Goal: Task Accomplishment & Management: Complete application form

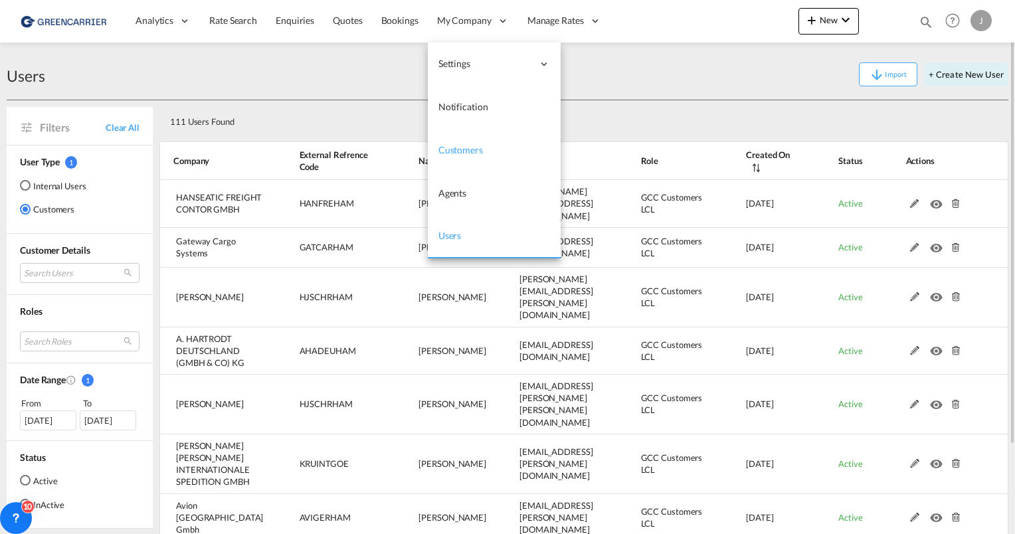
click at [462, 145] on span "Customers" at bounding box center [460, 149] width 45 height 11
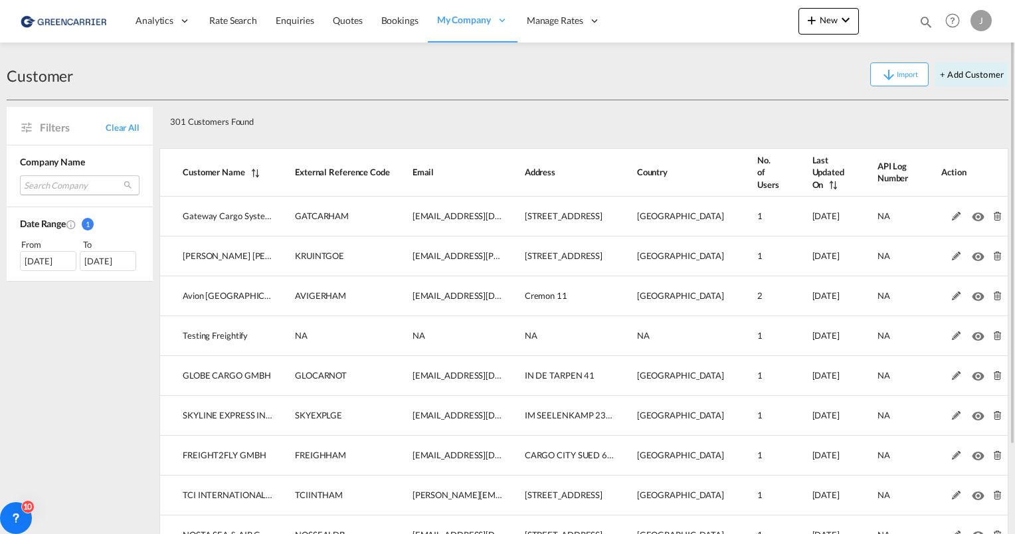
click at [74, 186] on md-select "Search Company gateway cargo systems geis krueger internationale spedition gmbh…" at bounding box center [80, 185] width 120 height 20
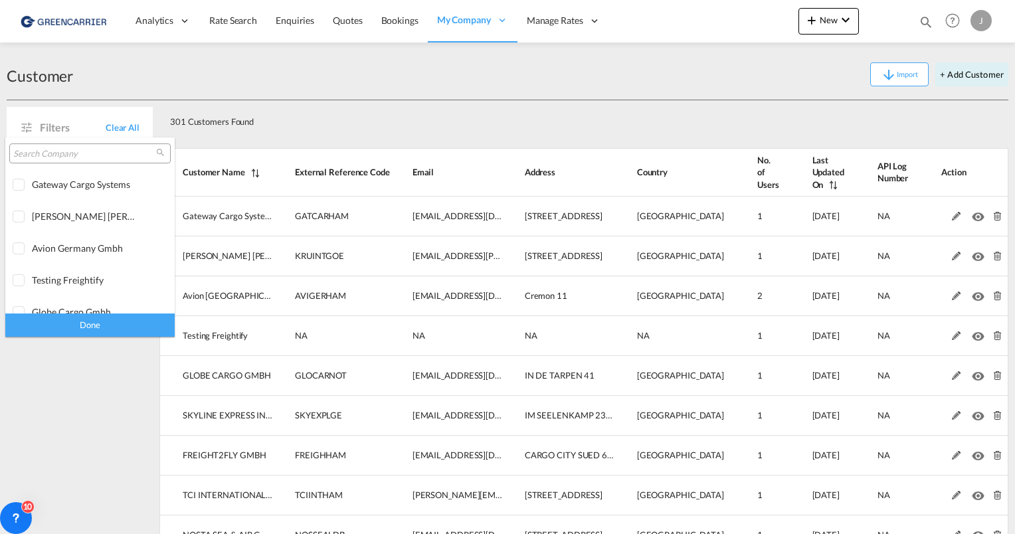
click at [55, 151] on input "search" at bounding box center [84, 154] width 143 height 12
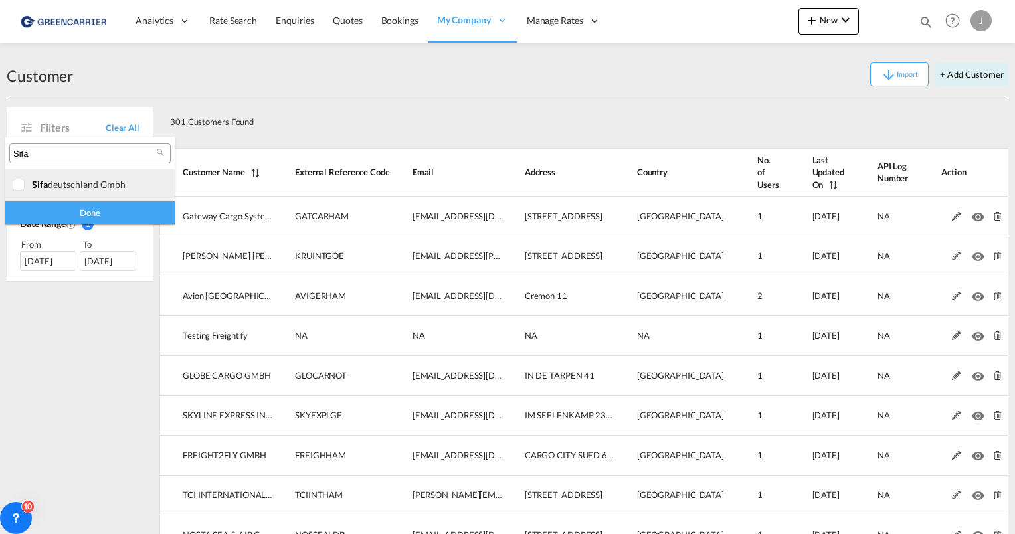
type input "Sifa"
click at [16, 183] on div at bounding box center [19, 185] width 13 height 13
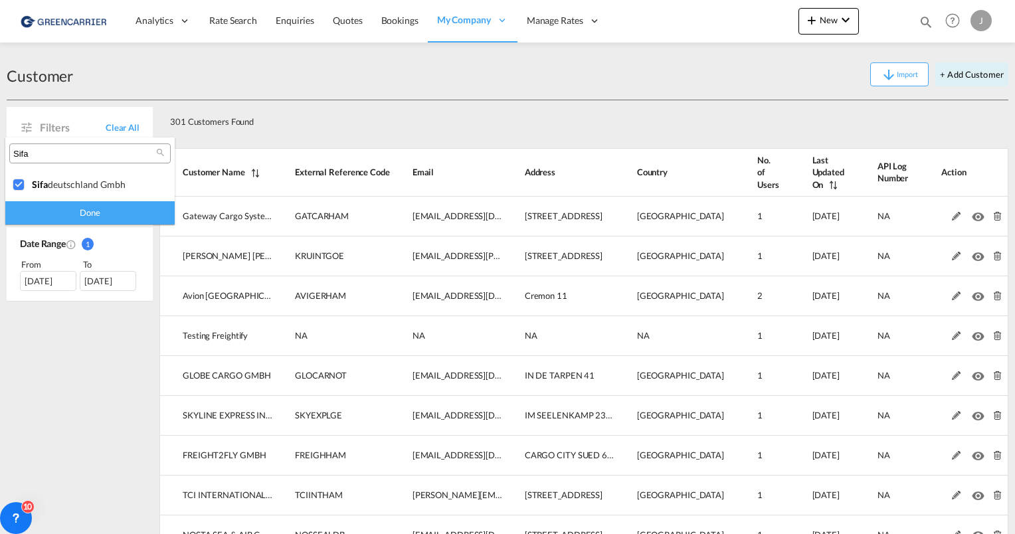
click at [52, 217] on div "Done" at bounding box center [89, 212] width 169 height 23
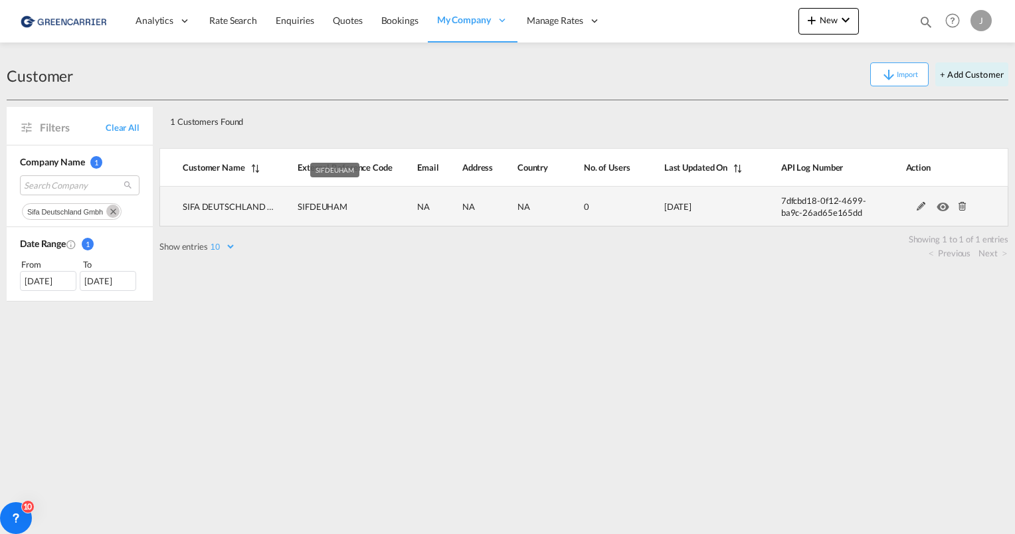
click at [312, 207] on span "SIFDEUHAM" at bounding box center [323, 206] width 50 height 11
copy span "SIFDEUHAM"
click at [962, 210] on md-icon at bounding box center [962, 206] width 17 height 9
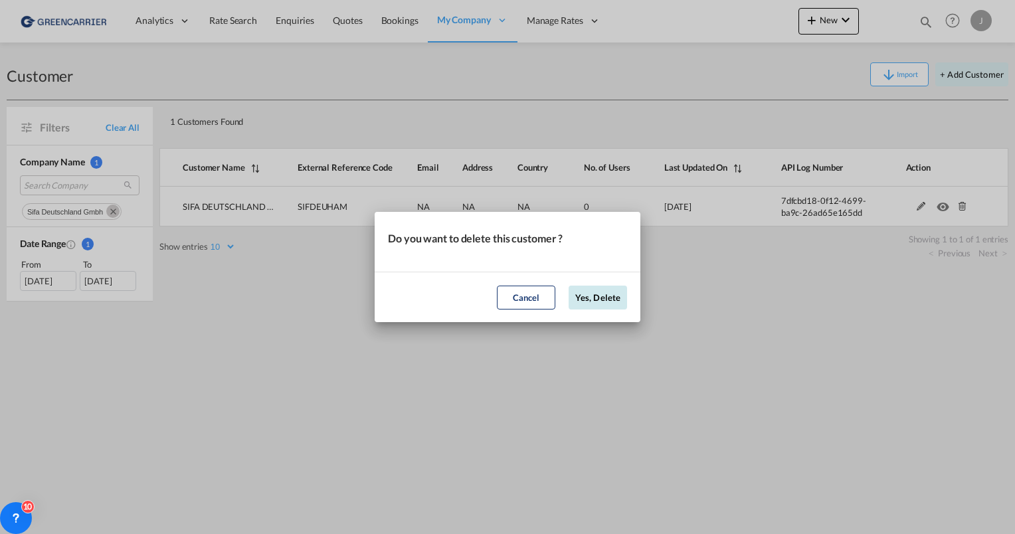
click at [583, 298] on button "Yes, Delete" at bounding box center [598, 298] width 58 height 24
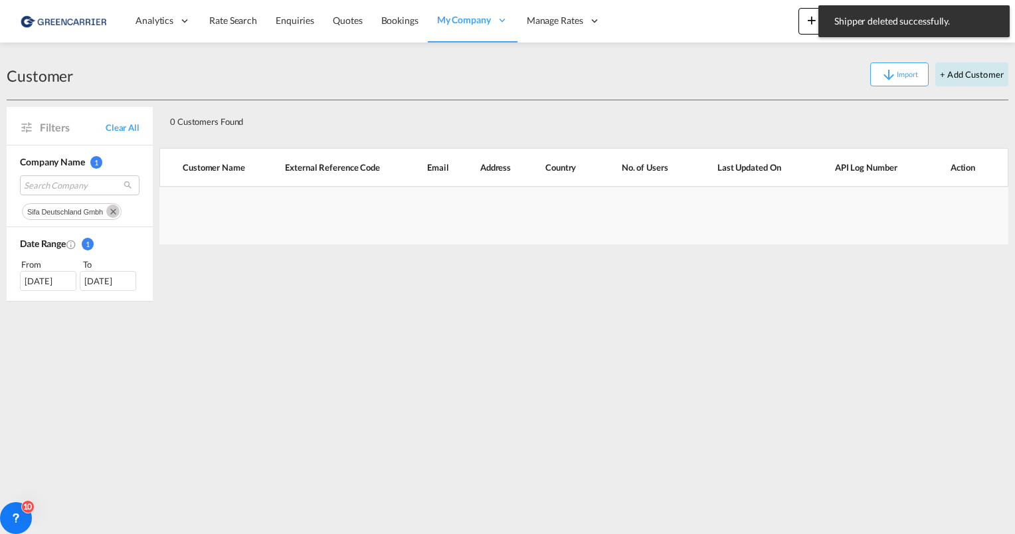
click at [946, 82] on button "+ Add Customer" at bounding box center [971, 74] width 73 height 24
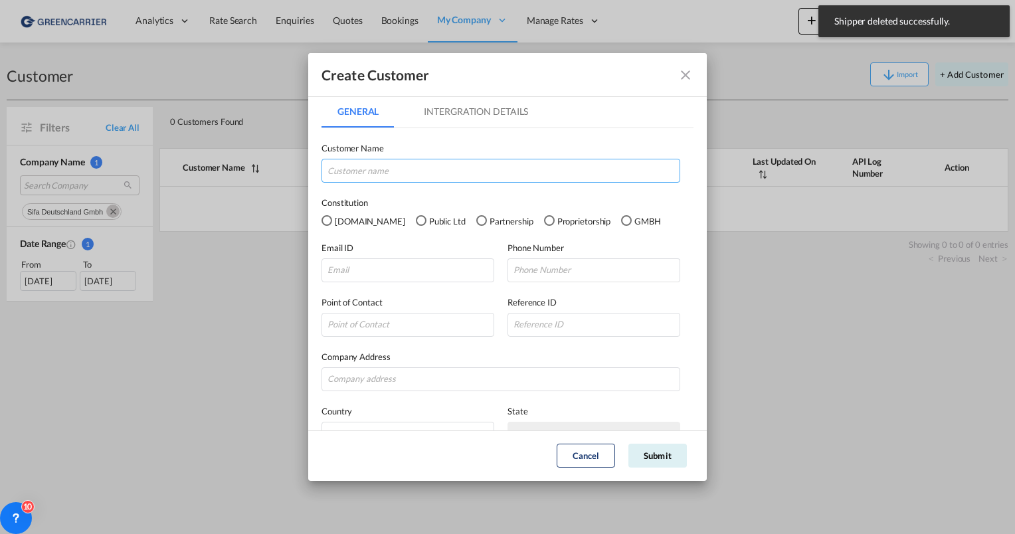
click at [394, 166] on input "GeneralIntergration Details ..." at bounding box center [501, 171] width 359 height 24
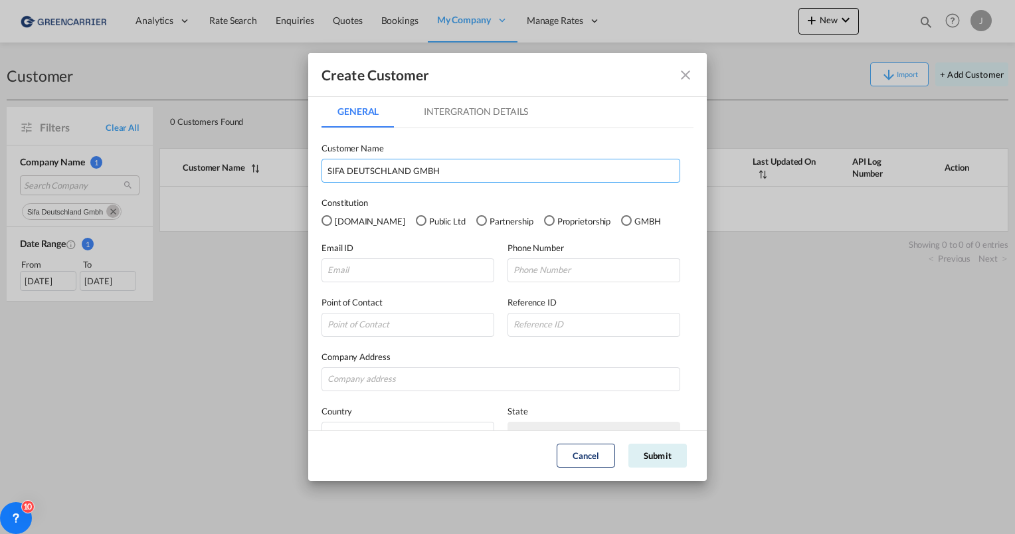
type input "SIFA DEUTSCHLAND GMBH"
click at [621, 221] on div "GMBH" at bounding box center [626, 220] width 11 height 11
click at [407, 266] on input "GeneralIntergration Details ..." at bounding box center [408, 270] width 173 height 24
click at [444, 112] on md-tab-item "Intergration Details" at bounding box center [476, 112] width 136 height 32
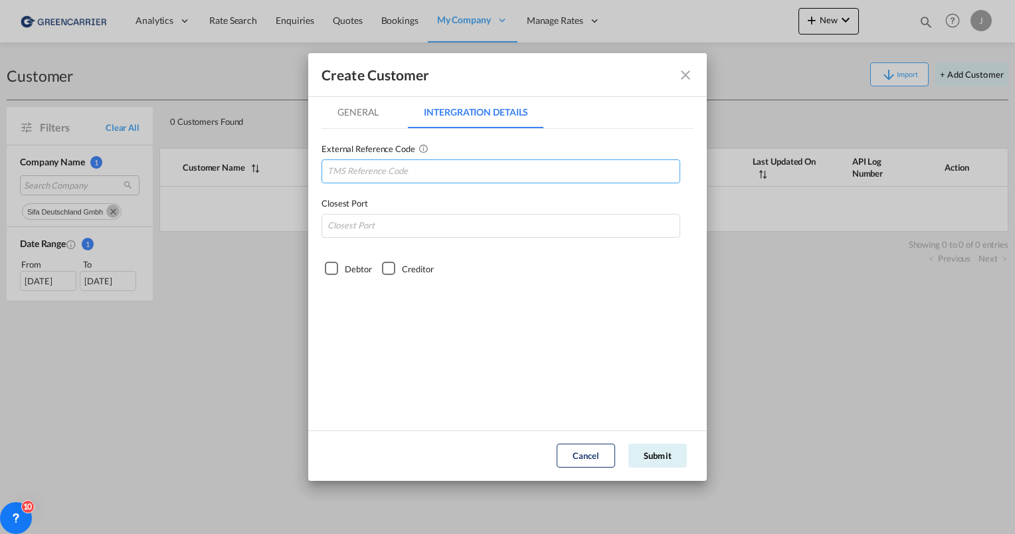
click at [380, 170] on input "GeneralIntergration Details ..." at bounding box center [501, 171] width 359 height 24
paste input "SIFDEUHAM"
type input "SIFDEUHAM"
type input "DEHAM"
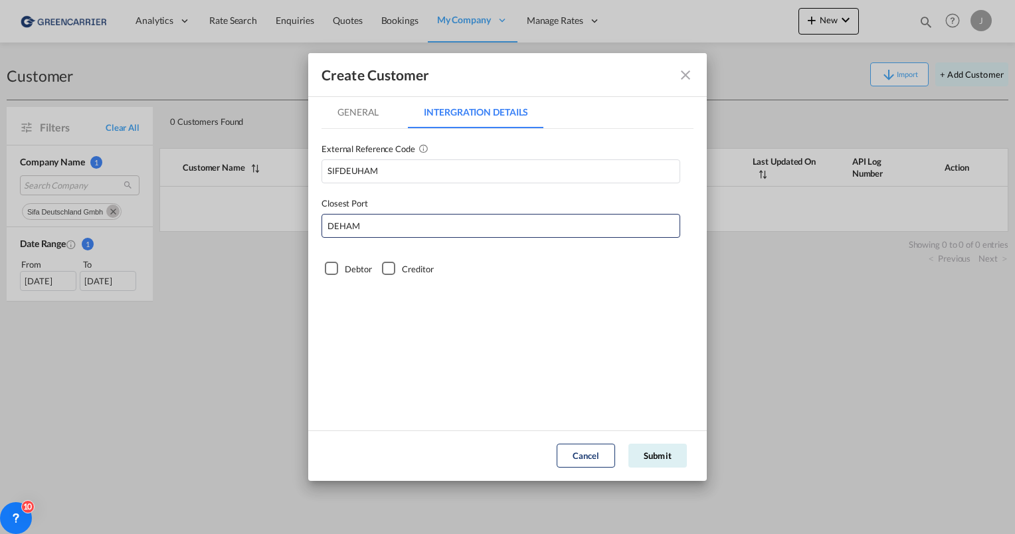
click at [331, 262] on div "Debtor" at bounding box center [331, 268] width 13 height 13
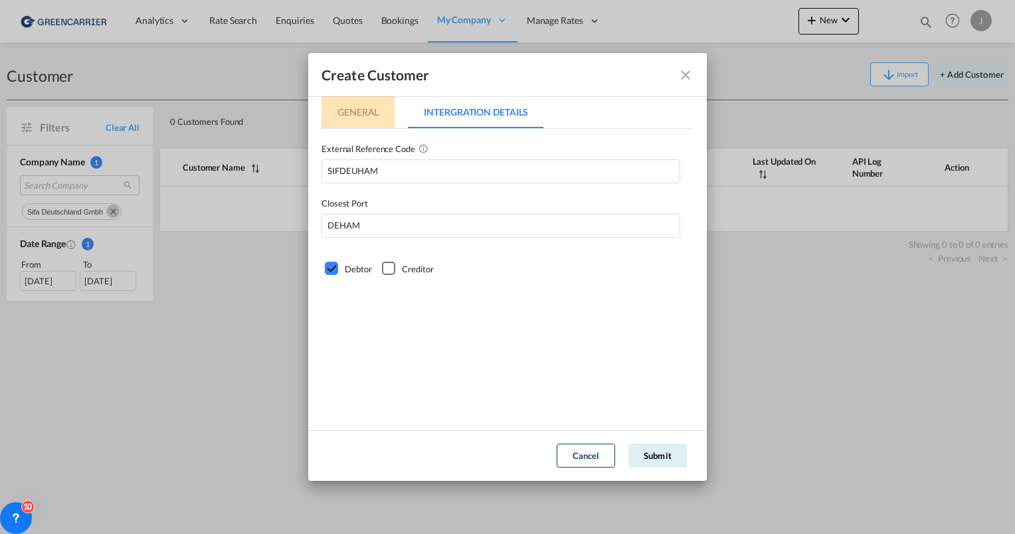
click at [362, 114] on md-tab-item "General" at bounding box center [358, 112] width 73 height 32
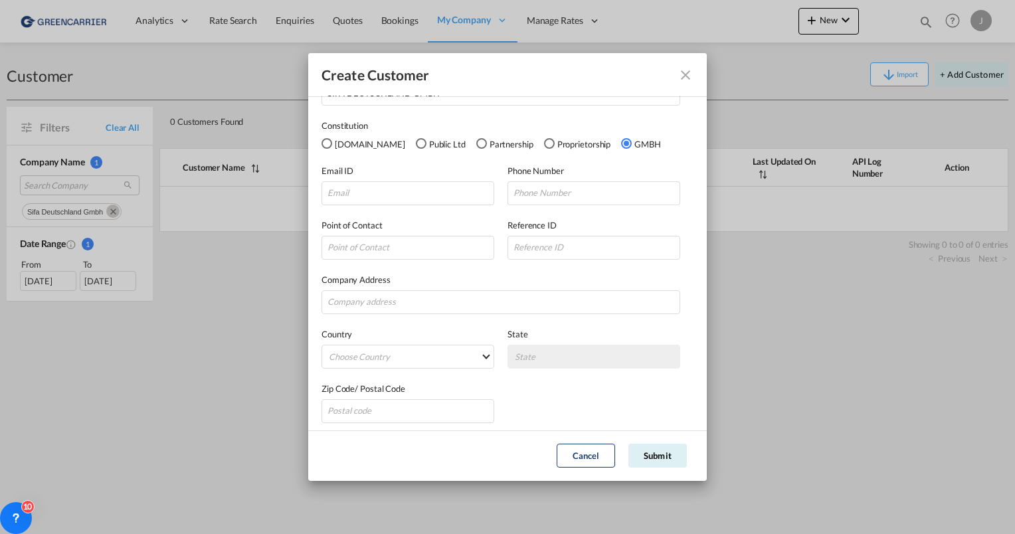
scroll to position [77, 0]
click at [417, 256] on input "GeneralIntergration Details ..." at bounding box center [408, 248] width 173 height 24
type input "[PERSON_NAME]"
click at [422, 204] on input "GeneralIntergration Details ..." at bounding box center [408, 193] width 173 height 24
click at [409, 197] on input "GeneralIntergration Details ..." at bounding box center [408, 193] width 173 height 24
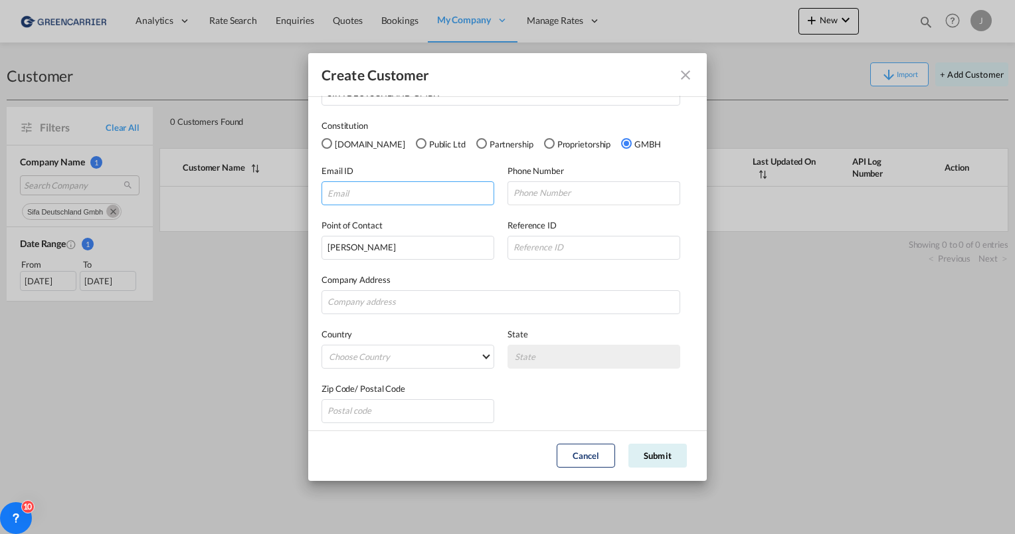
paste input "[EMAIL_ADDRESS][DOMAIN_NAME]"
type input "[EMAIL_ADDRESS][DOMAIN_NAME]"
type input "Wendenstrasse 130"
click at [396, 367] on md-select "Choose Country Afghanistan Albania Algeria American Samoa Andorra Angola Anguil…" at bounding box center [408, 357] width 173 height 24
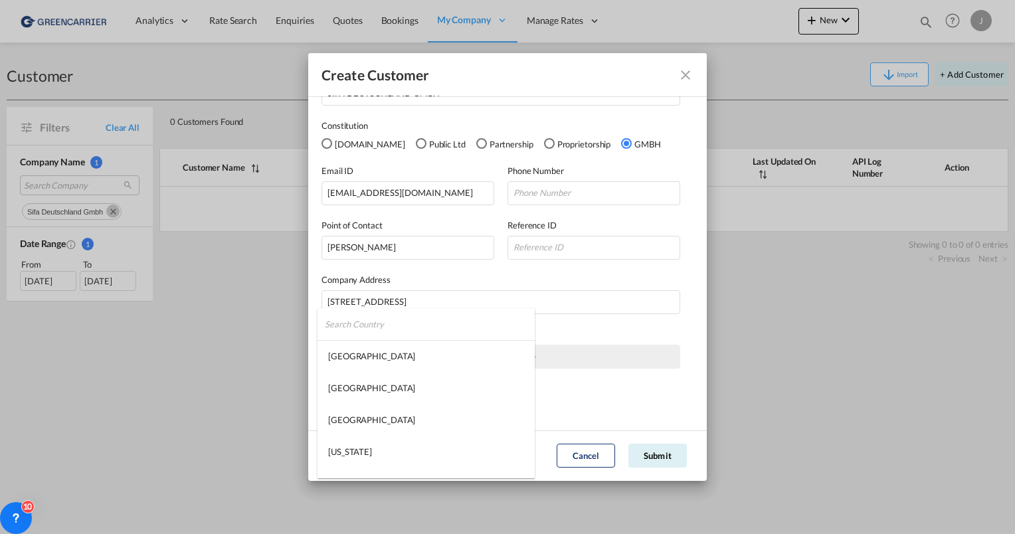
click at [375, 324] on input "search" at bounding box center [430, 324] width 210 height 32
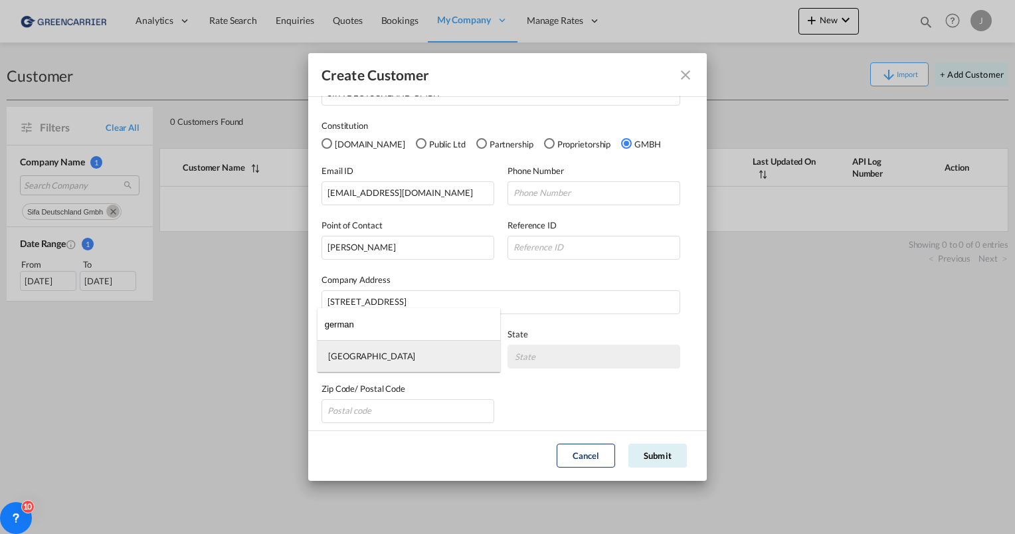
type input "german"
click at [380, 341] on md-option "Germany" at bounding box center [409, 356] width 183 height 32
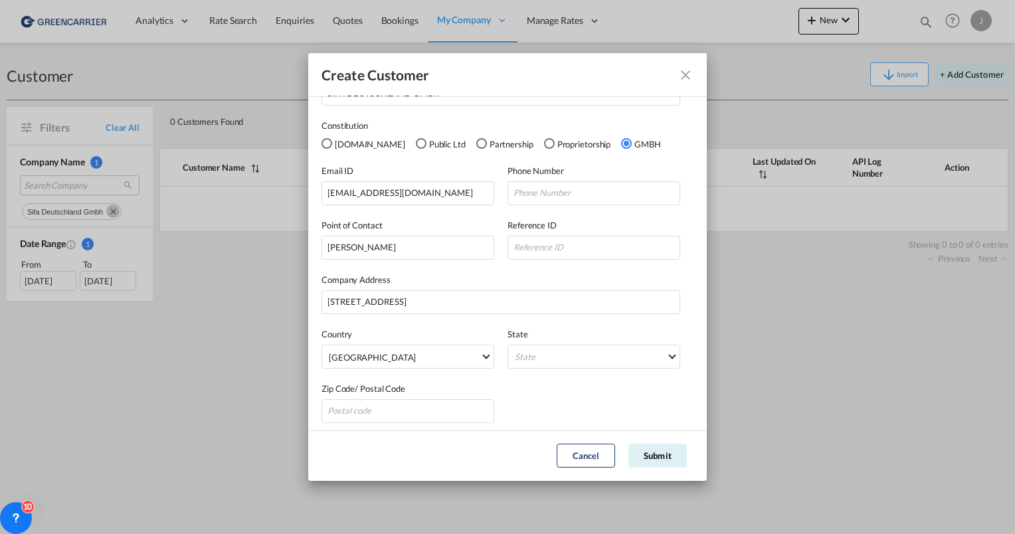
scroll to position [82, 0]
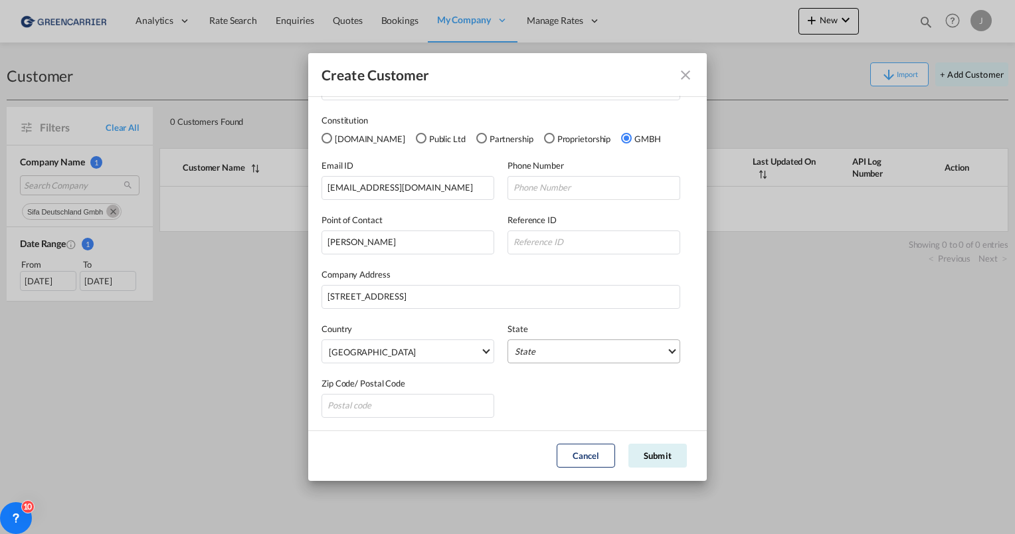
click at [537, 355] on md-select "State Auvergne Baden-Wurttemberg Bavaria Bayern Beilstein Wurtt Berlin Brandenb…" at bounding box center [594, 351] width 173 height 24
type md-option "Auvergne"
type md-option "Hamburg"
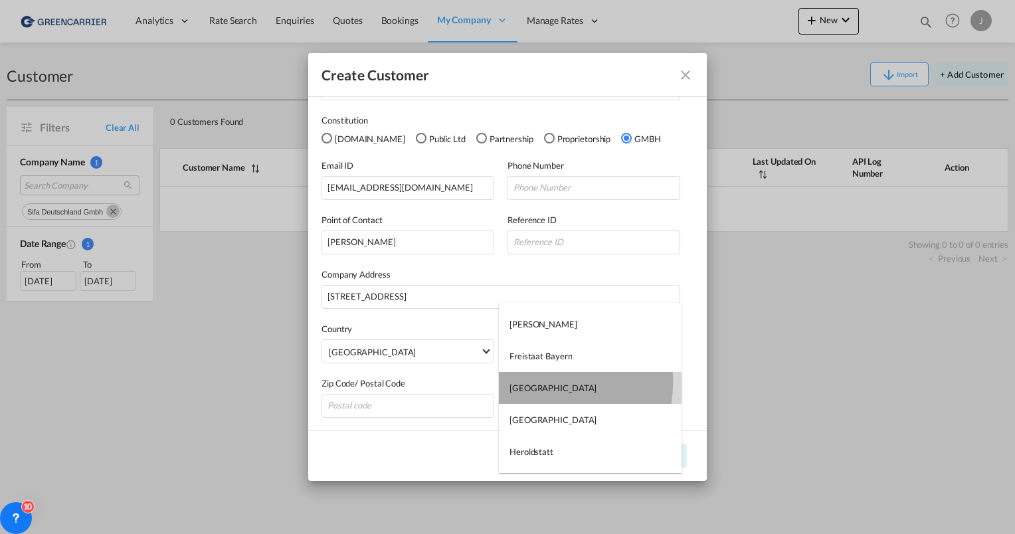
click at [537, 382] on div "Hamburg" at bounding box center [552, 388] width 87 height 12
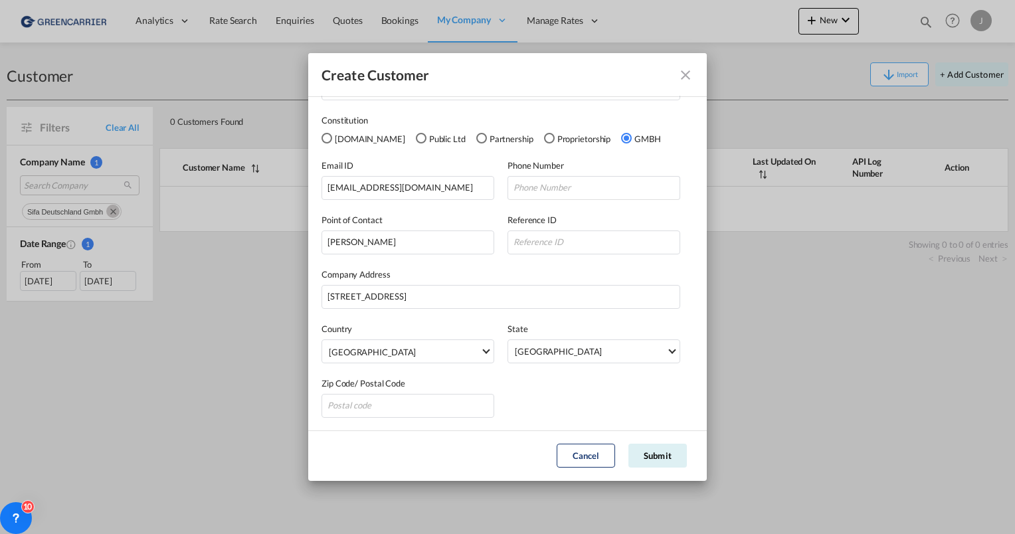
click at [377, 428] on md-dialog-content "General Intergration Details General Intergration Details Customer Name SIFA DE…" at bounding box center [507, 263] width 399 height 334
click at [371, 413] on input "GeneralIntergration Details ..." at bounding box center [408, 406] width 173 height 24
type input "20537"
click at [656, 453] on button "Submit" at bounding box center [657, 456] width 58 height 24
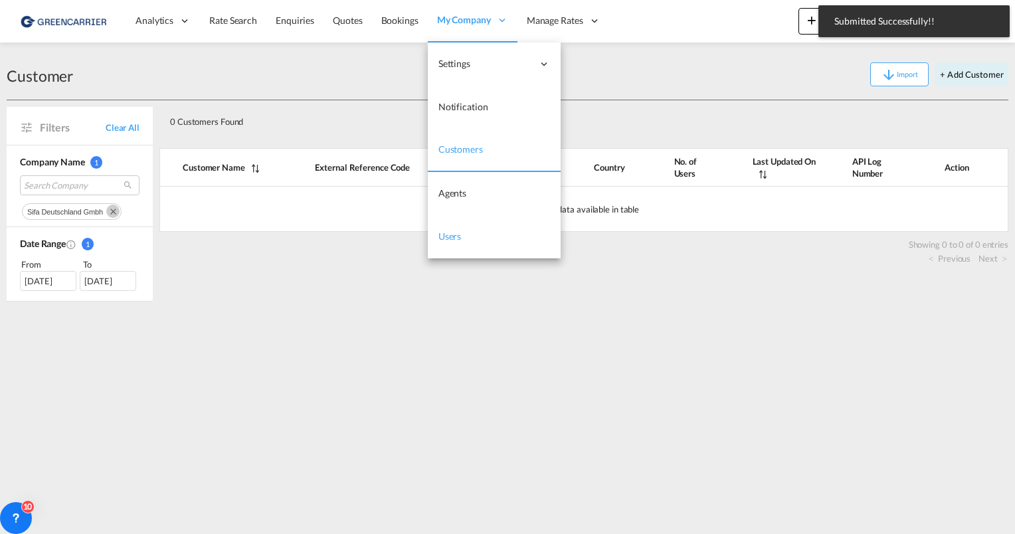
click at [465, 231] on link "Users" at bounding box center [494, 236] width 133 height 43
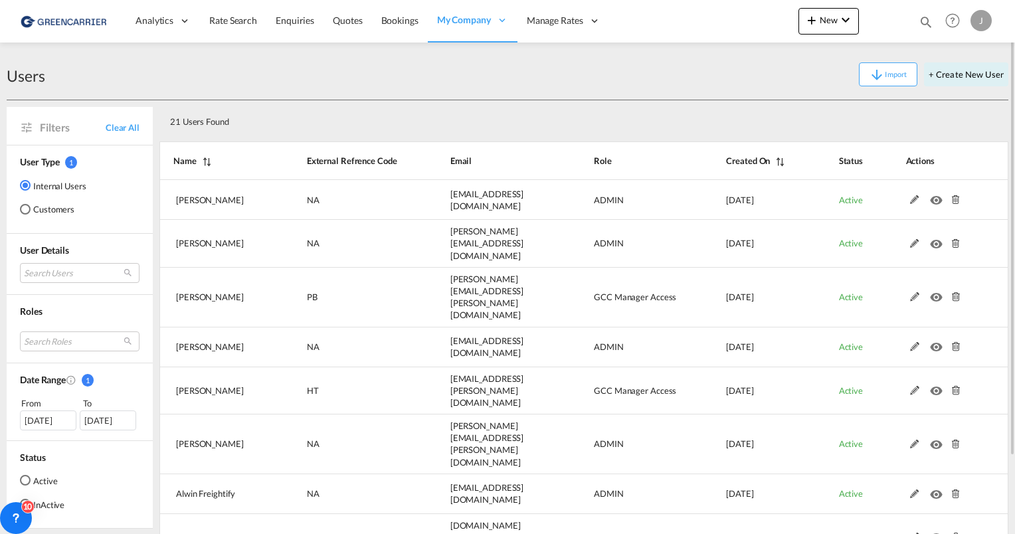
click at [29, 214] on md-radio-button "Customers" at bounding box center [53, 209] width 66 height 13
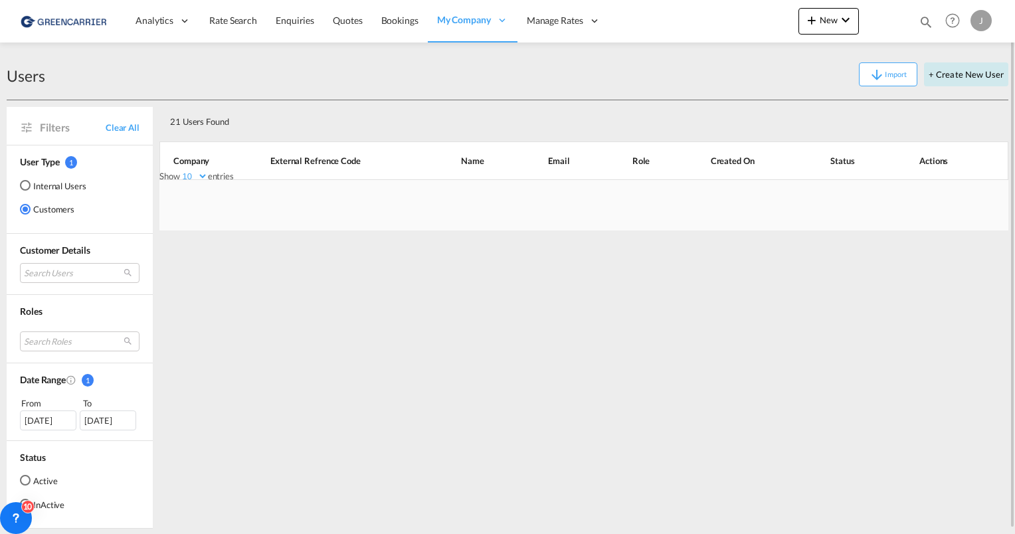
click at [939, 75] on button "+ Create New User" at bounding box center [966, 74] width 84 height 24
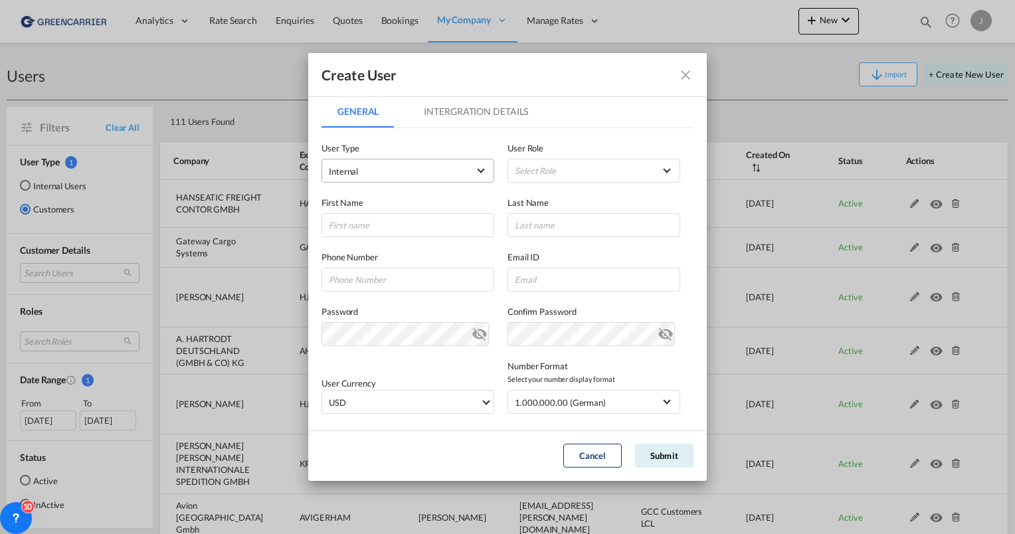
click at [362, 178] on span "Internal" at bounding box center [398, 171] width 139 height 13
click at [364, 198] on span "Customer" at bounding box center [347, 203] width 37 height 11
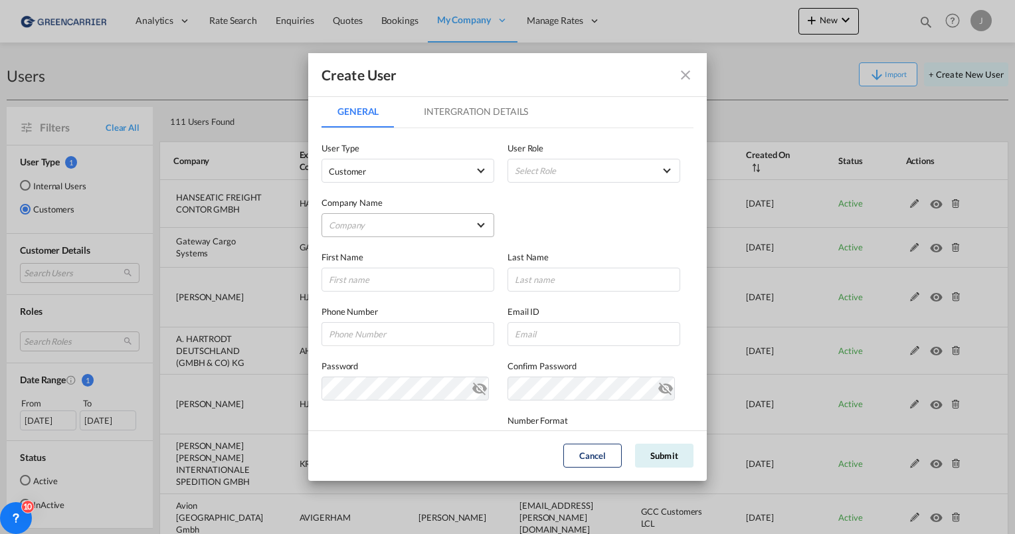
click at [369, 225] on md-select "Company Alfons Koester & Co. GmbH ALLSTA SPEDITION GMBH Avion Germany Gmbh BEND…" at bounding box center [408, 225] width 173 height 24
click at [357, 203] on input "search" at bounding box center [432, 194] width 232 height 32
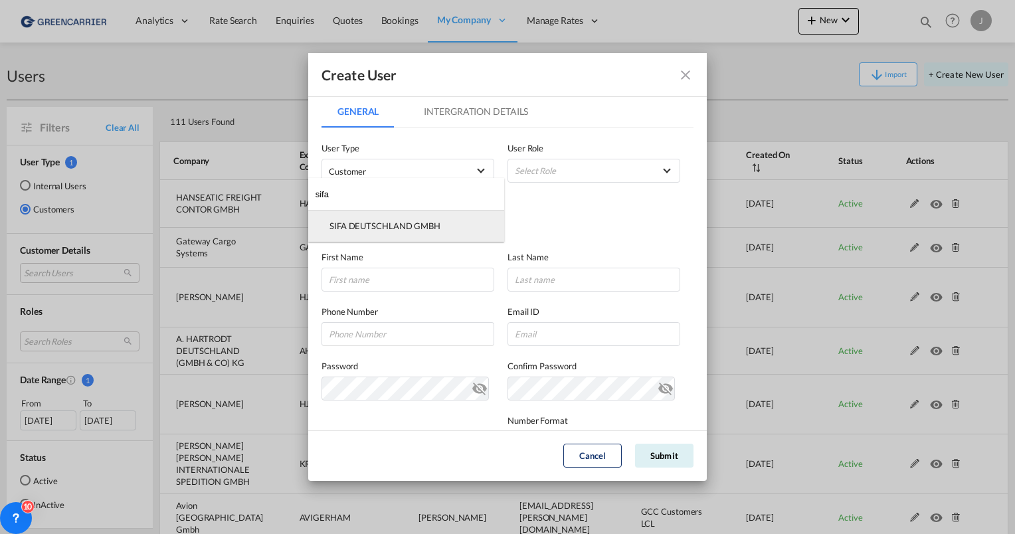
type input "sifa"
click at [369, 223] on div "SIFA DEUTSCHLAND GMBH" at bounding box center [384, 226] width 111 height 12
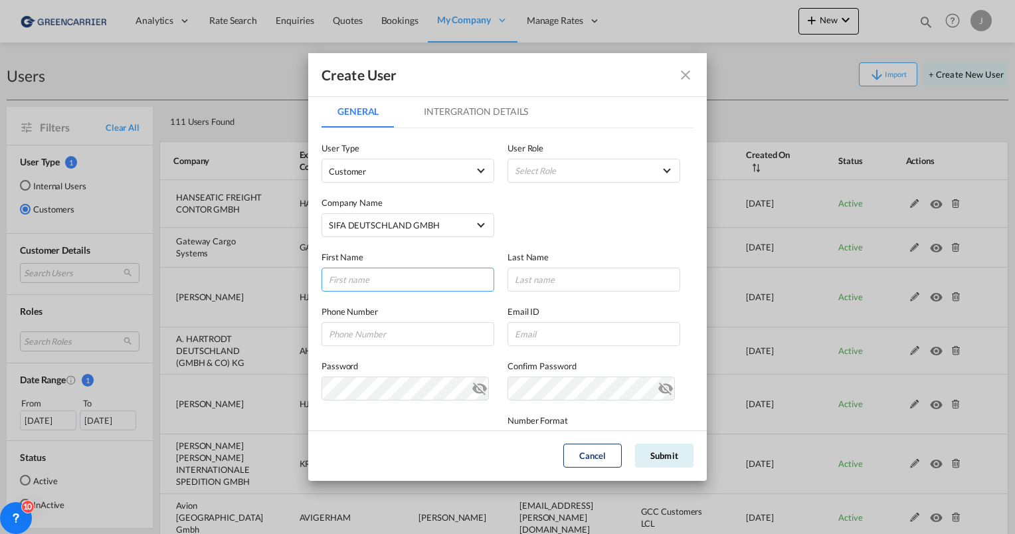
click at [409, 276] on input "GeneralIntergration Details ..." at bounding box center [408, 280] width 173 height 24
type input "Lukas"
type input "Schulz"
paste input "[EMAIL_ADDRESS][DOMAIN_NAME]"
type input "[EMAIL_ADDRESS][DOMAIN_NAME]"
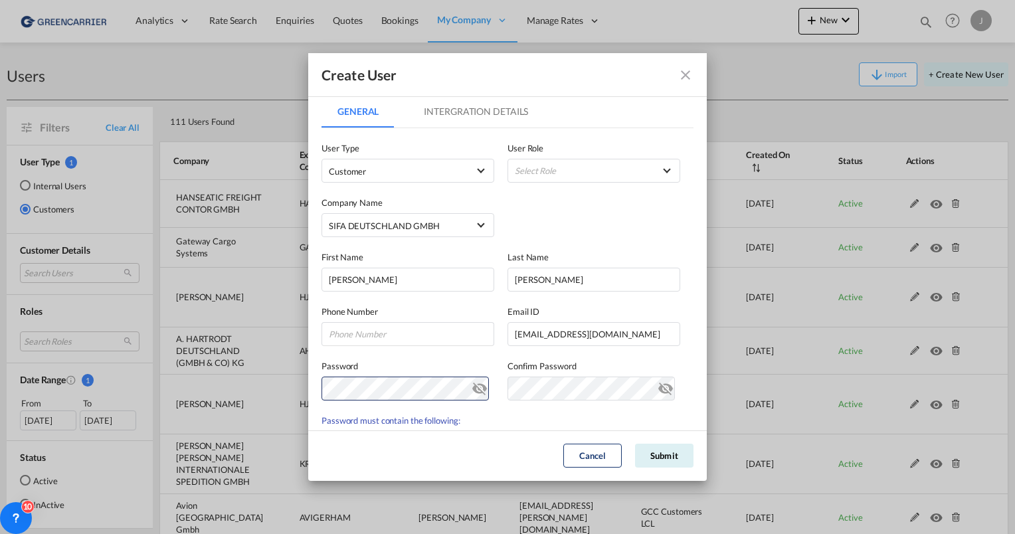
click at [476, 390] on md-icon "icon-eye-off" at bounding box center [480, 386] width 16 height 16
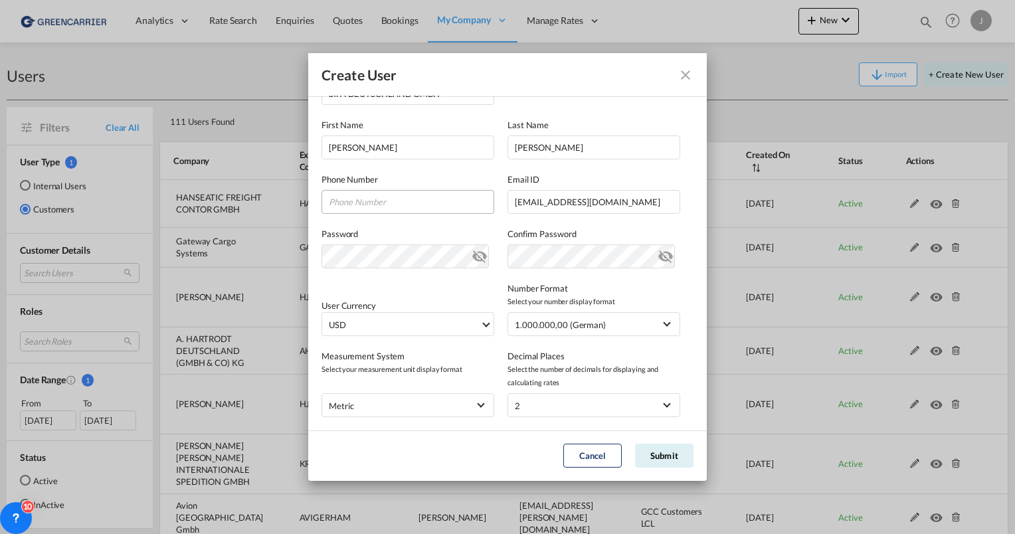
scroll to position [135, 0]
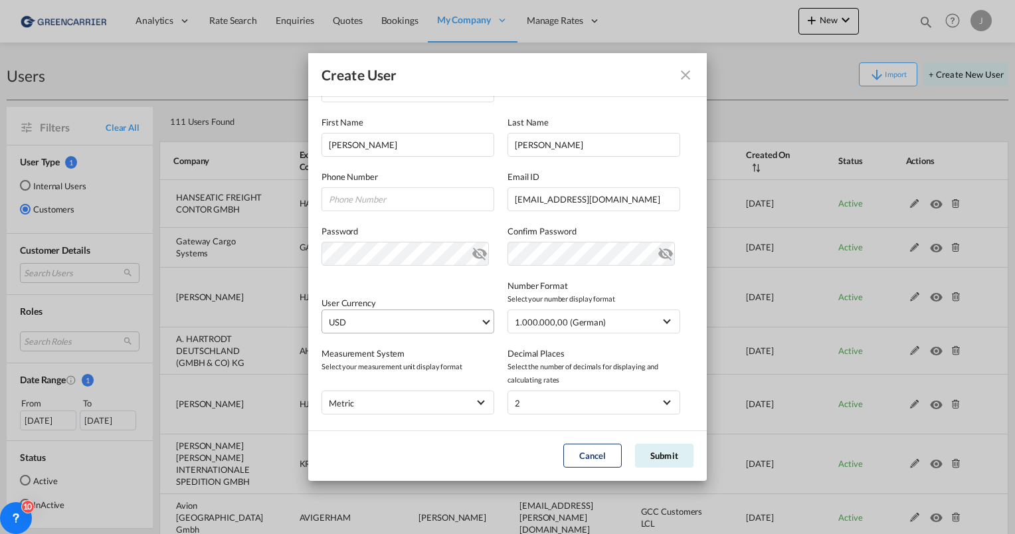
click at [395, 324] on span "USD" at bounding box center [404, 322] width 151 height 13
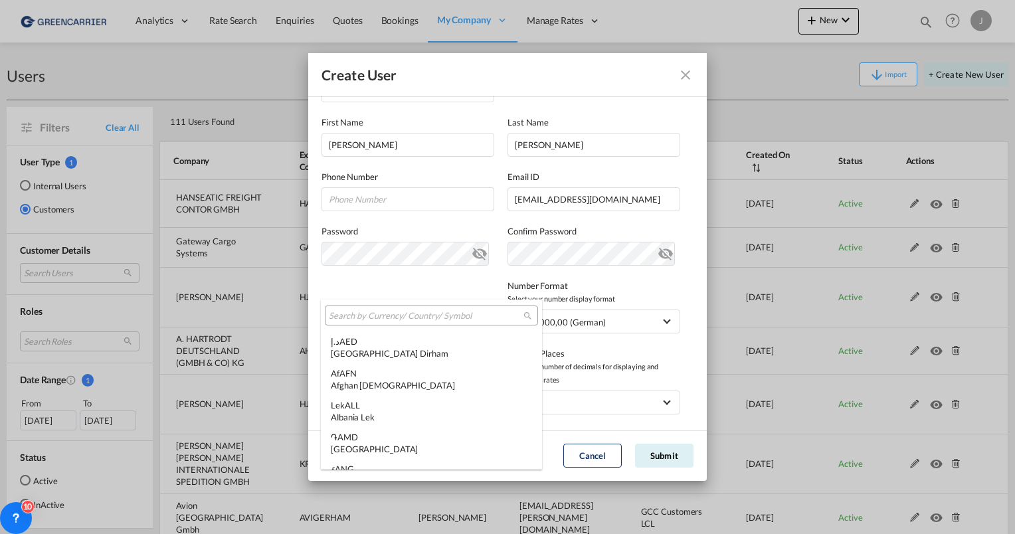
scroll to position [4586, 0]
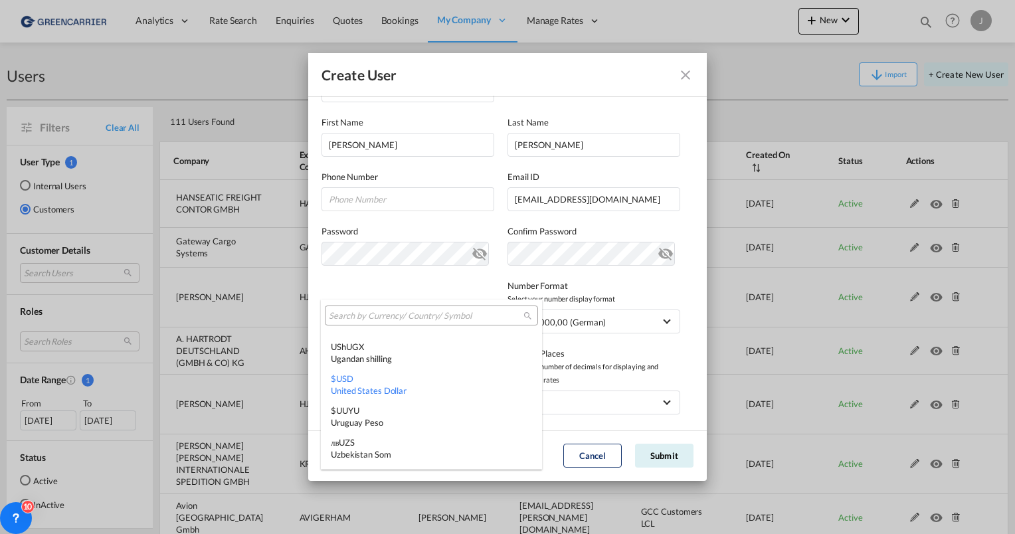
click at [372, 320] on input "search" at bounding box center [426, 316] width 195 height 12
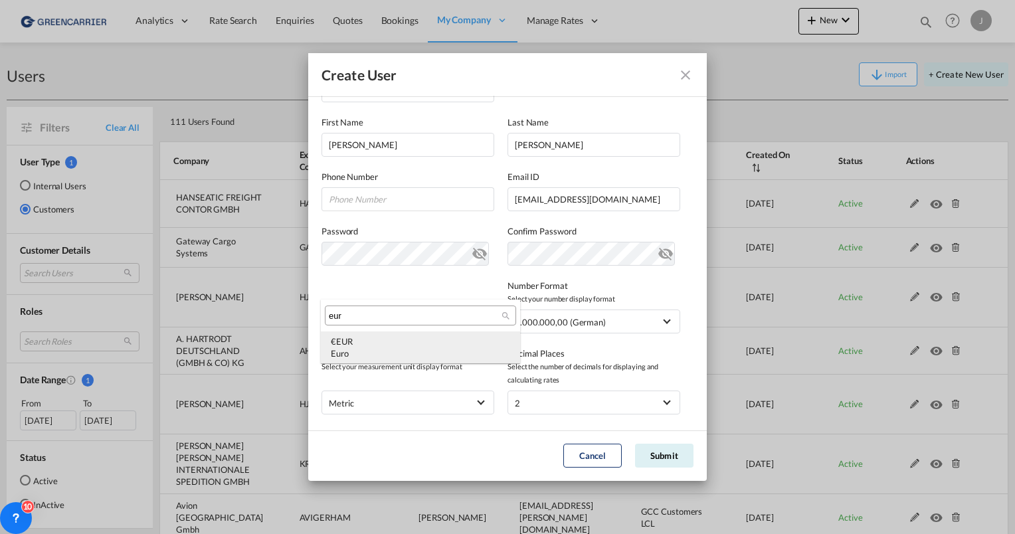
type input "eur"
click at [364, 337] on div "€ EUR Euro" at bounding box center [420, 347] width 179 height 24
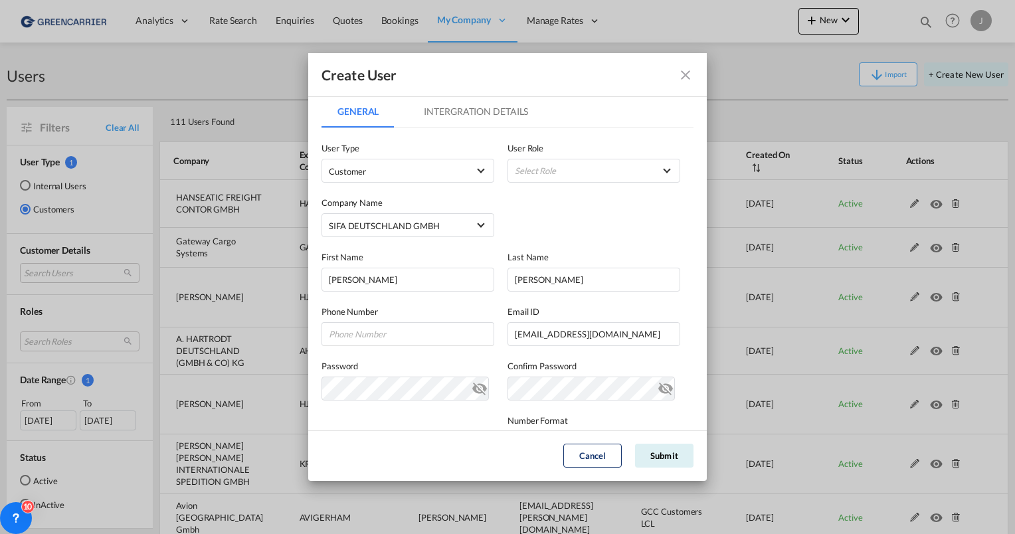
click at [454, 108] on md-tab-item "Intergration Details" at bounding box center [476, 112] width 136 height 32
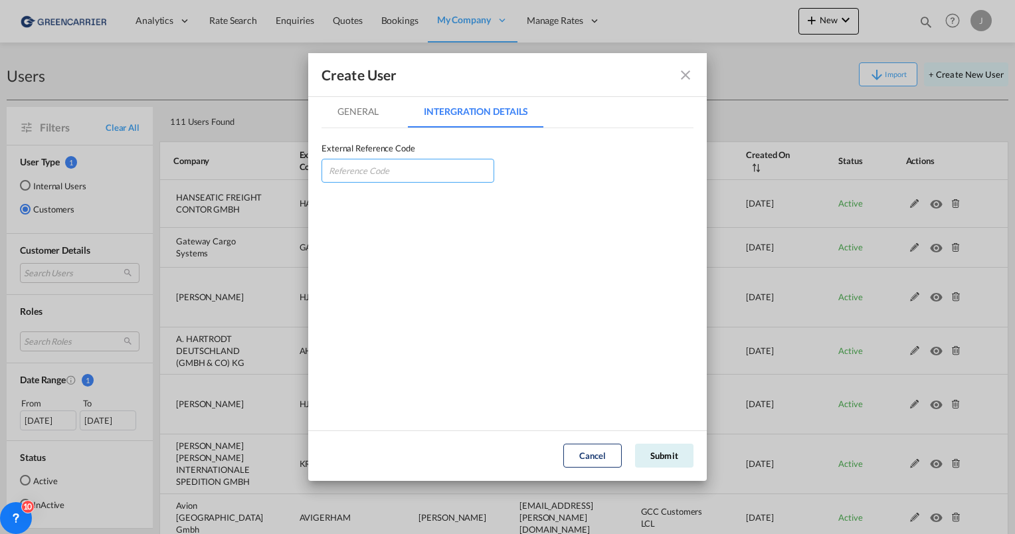
click at [370, 171] on input "GeneralIntergration Details ..." at bounding box center [408, 171] width 173 height 24
type input "SIFDEUHAM"
click at [678, 456] on button "Submit" at bounding box center [664, 456] width 58 height 24
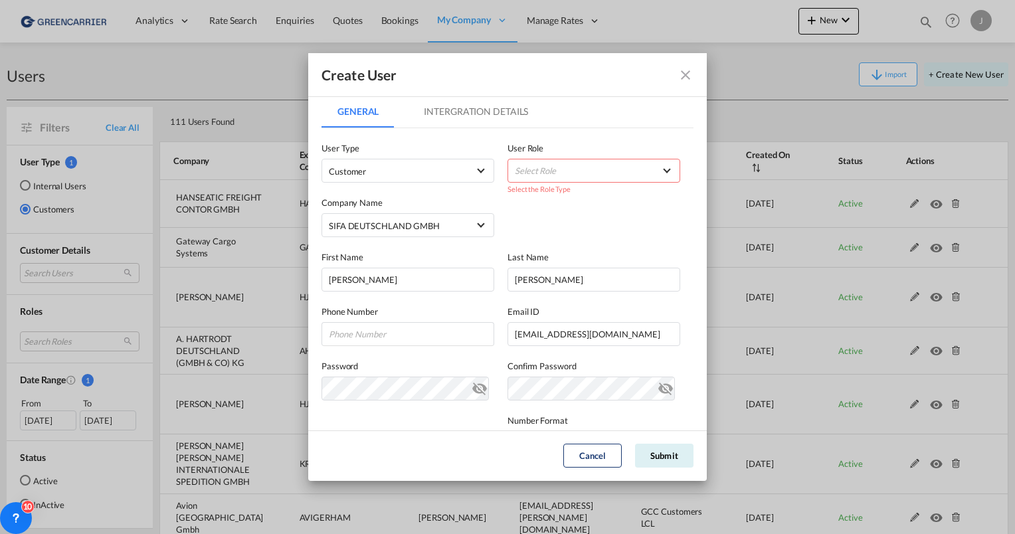
click at [634, 414] on md-dialog "Create User General Intergration Details General Intergration Details User Type…" at bounding box center [507, 266] width 399 height 427
click at [585, 166] on md-select "Select Role BCO GLOBAL GCC Customers FCL USER_DEFINED GCC Customers LCL USER_DE…" at bounding box center [594, 171] width 173 height 24
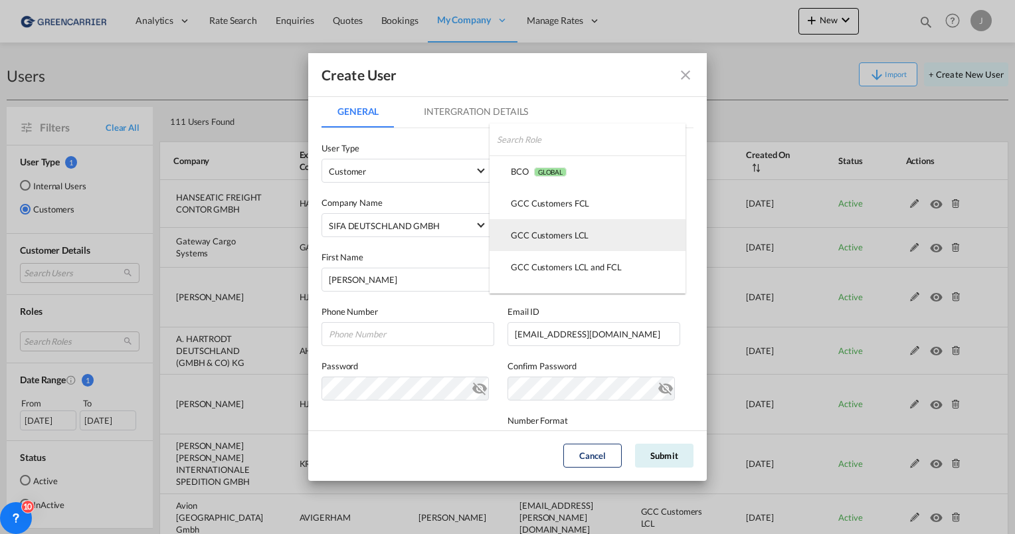
click at [539, 229] on md-option "GCC Customers LCL USER_DEFINED" at bounding box center [588, 235] width 196 height 32
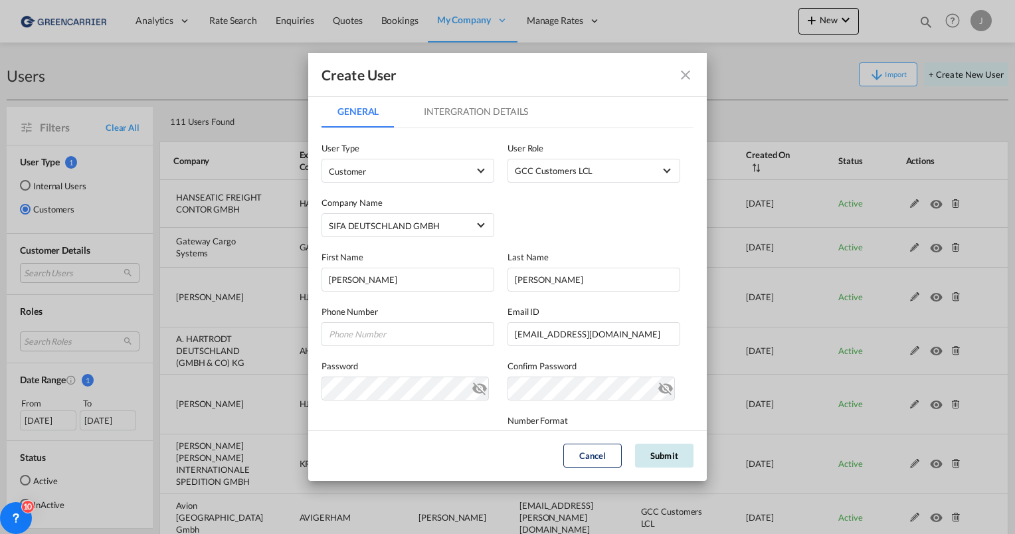
click at [675, 452] on button "Submit" at bounding box center [664, 456] width 58 height 24
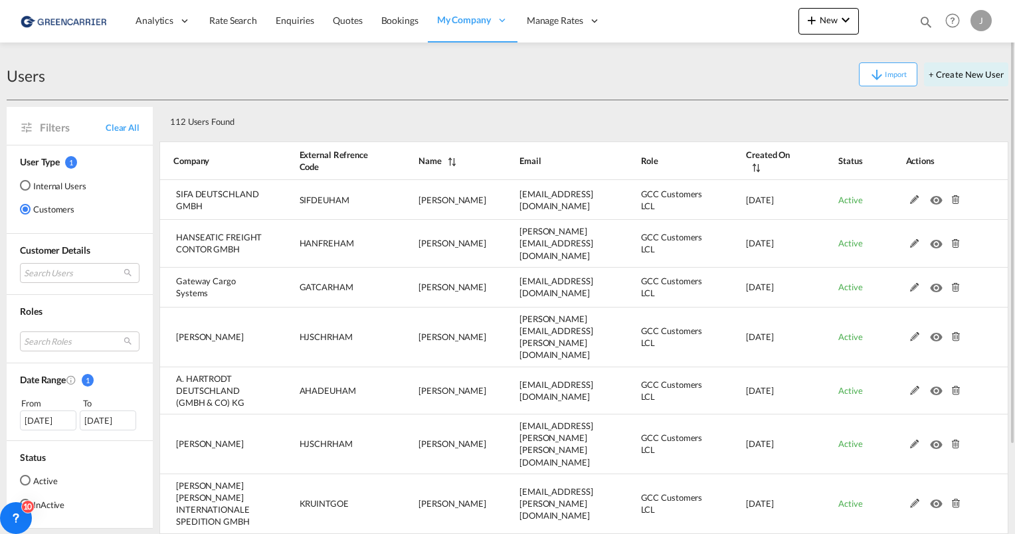
click at [384, 46] on div "Users Import + Create New User Filters Clear All User Type 1 Internal Users Cus…" at bounding box center [508, 383] width 1002 height 680
